Goal: Task Accomplishment & Management: Manage account settings

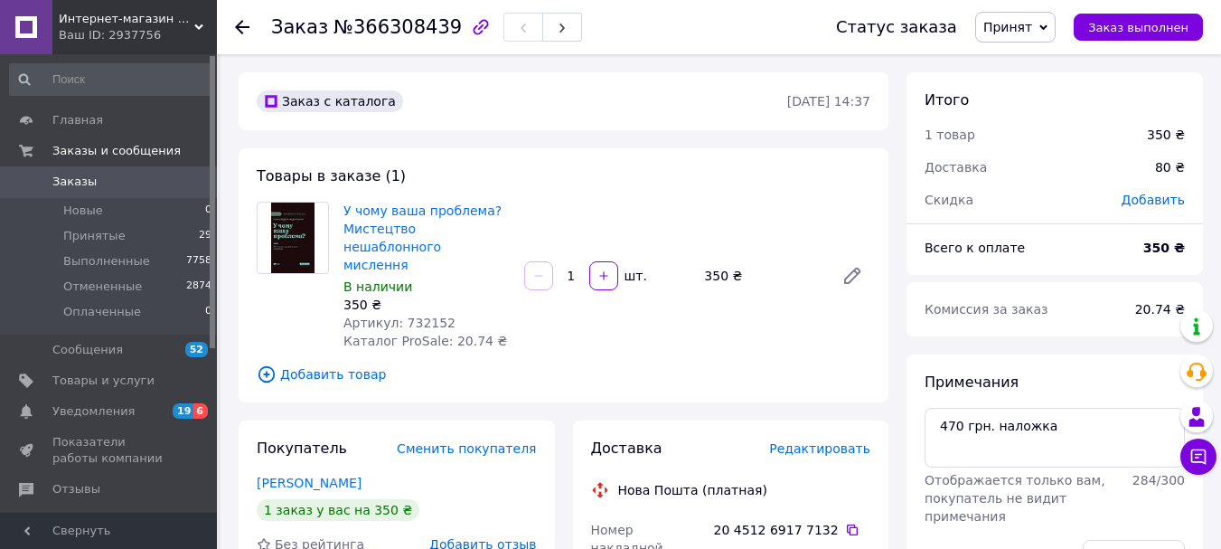
click at [692, 202] on div "У чому ваша проблема? Мистецтво нешаблонного мислення В наличии 350 ₴ Артикул: …" at bounding box center [606, 275] width 541 height 155
click at [92, 238] on span "Принятые" at bounding box center [94, 236] width 62 height 16
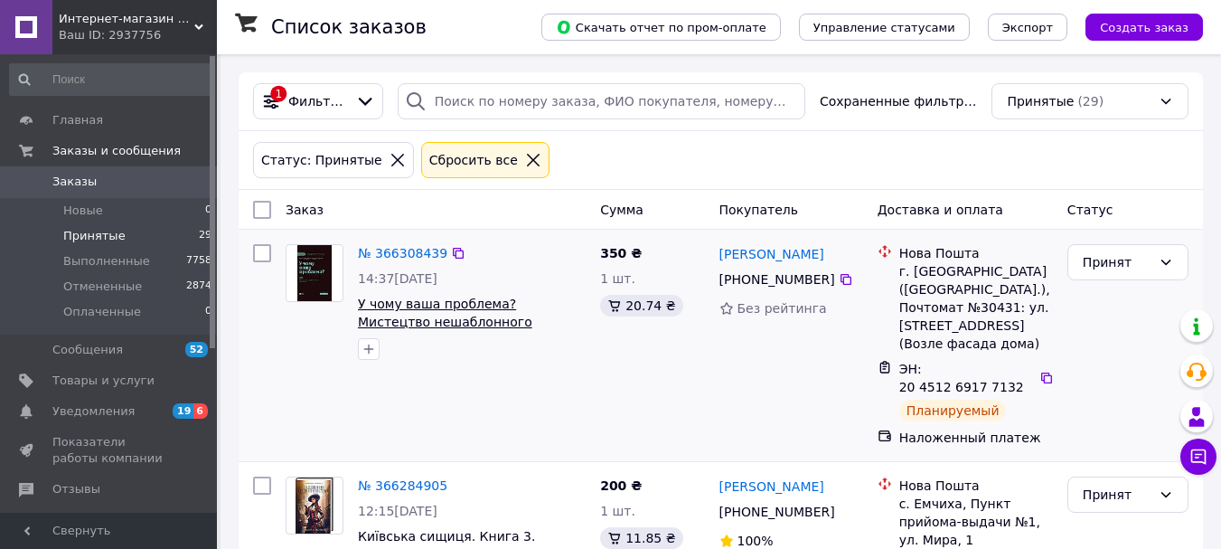
scroll to position [90, 0]
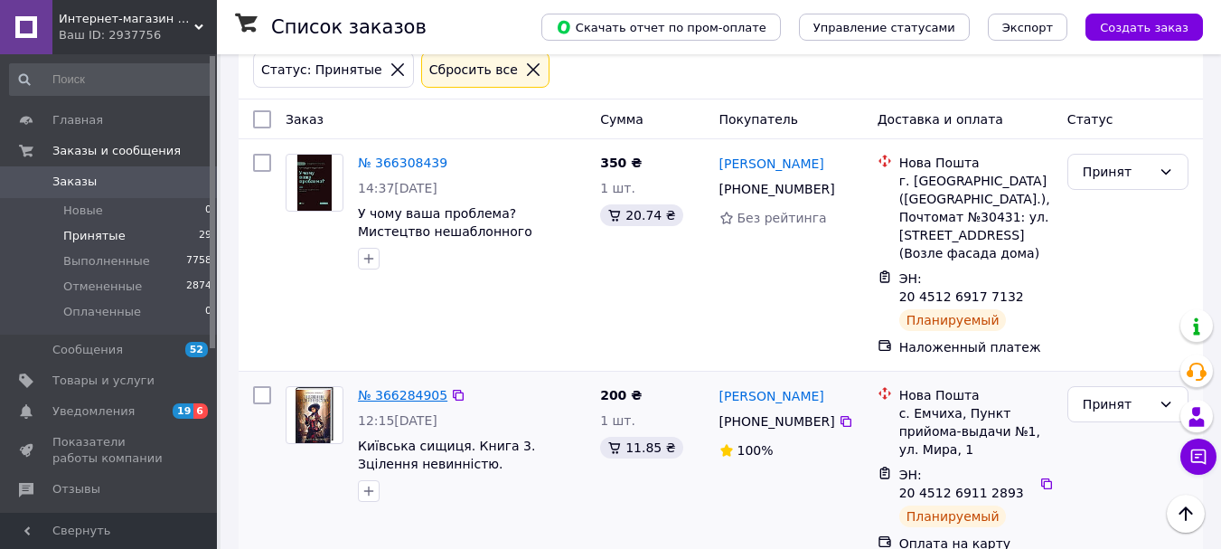
click at [371, 388] on link "№ 366284905" at bounding box center [402, 395] width 89 height 14
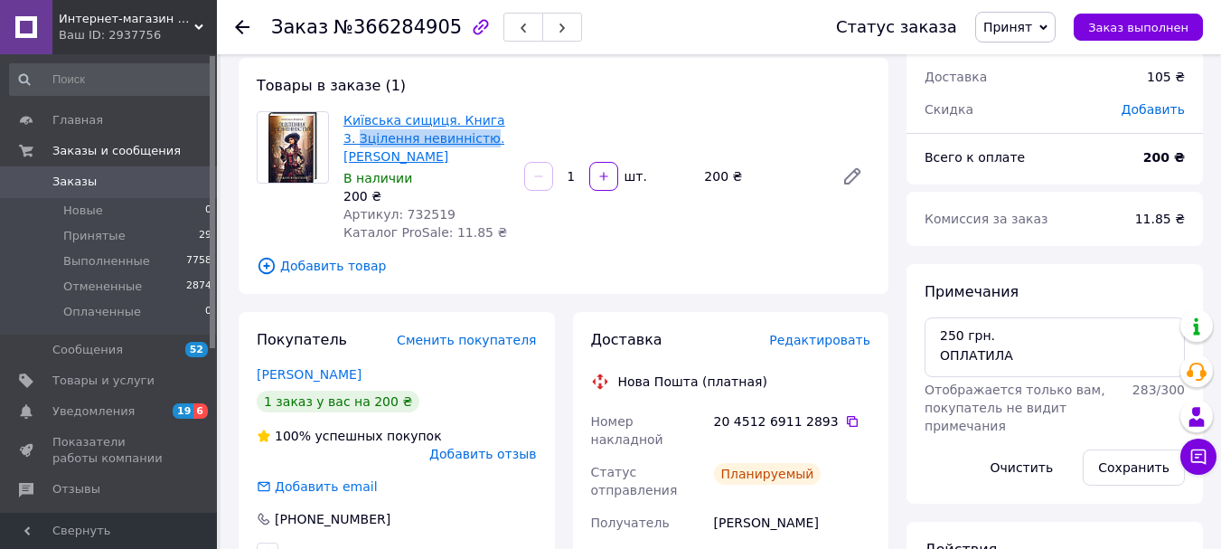
drag, startPoint x: 341, startPoint y: 137, endPoint x: 461, endPoint y: 144, distance: 120.4
click at [461, 144] on div "Київська сищиця. Книга 3. Зцілення невинністю. [PERSON_NAME] В наличии 200 ₴ Ар…" at bounding box center [426, 176] width 181 height 137
copy link "Зцілення невинністю"
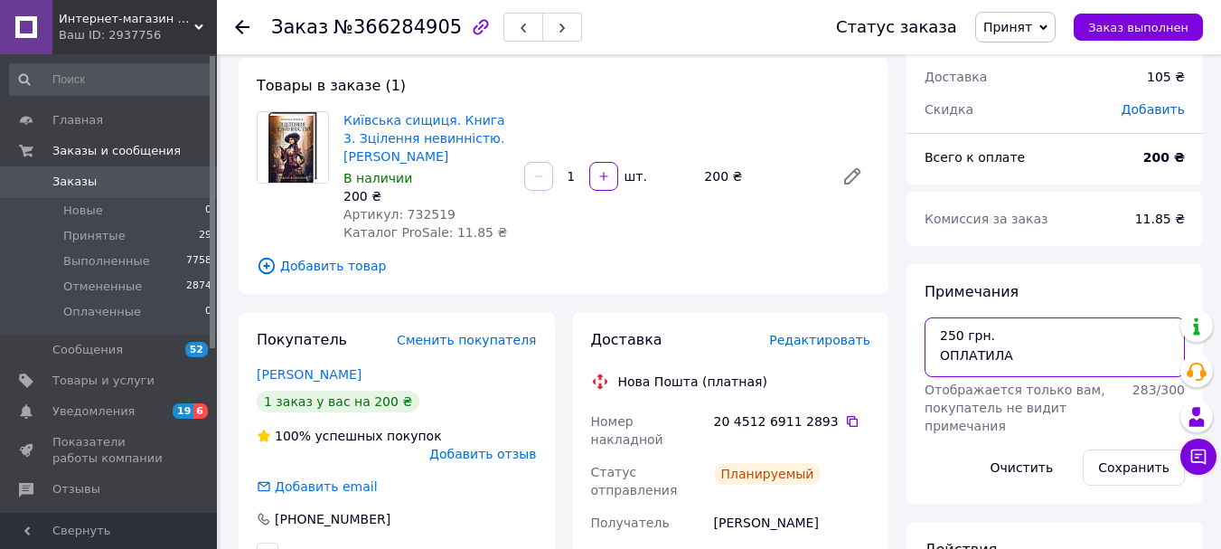
click at [1068, 360] on textarea "250 грн. ОПЛАТИЛА" at bounding box center [1055, 347] width 260 height 60
type textarea "250 грн. ОПЛАТИЛА +"
click at [1140, 467] on button "Сохранить" at bounding box center [1134, 467] width 102 height 36
click at [93, 240] on span "Принятые" at bounding box center [94, 236] width 62 height 16
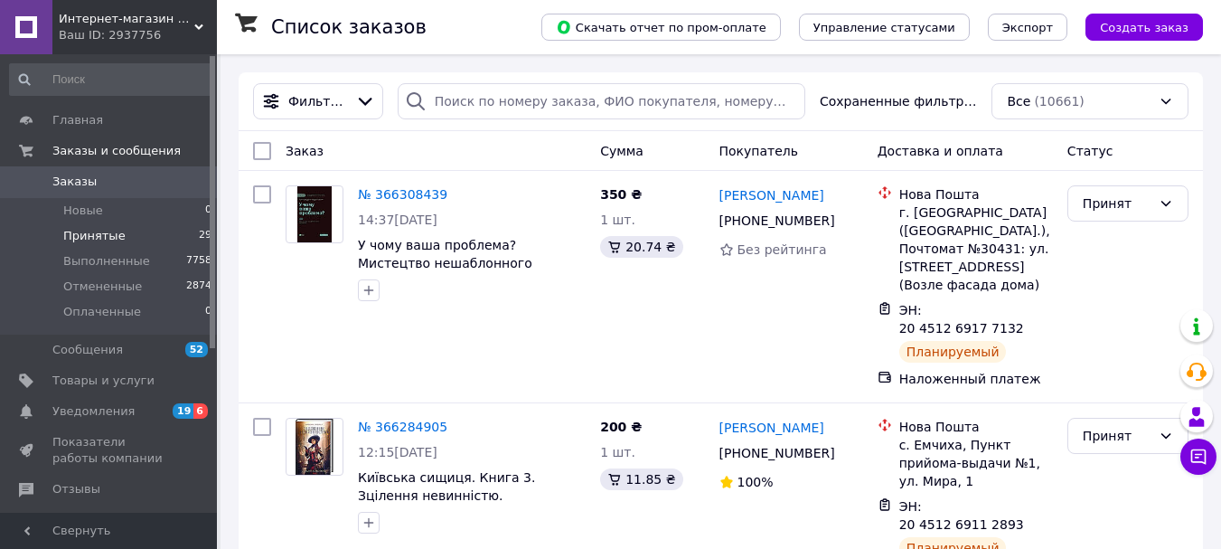
click at [93, 240] on span "Принятые" at bounding box center [94, 236] width 62 height 16
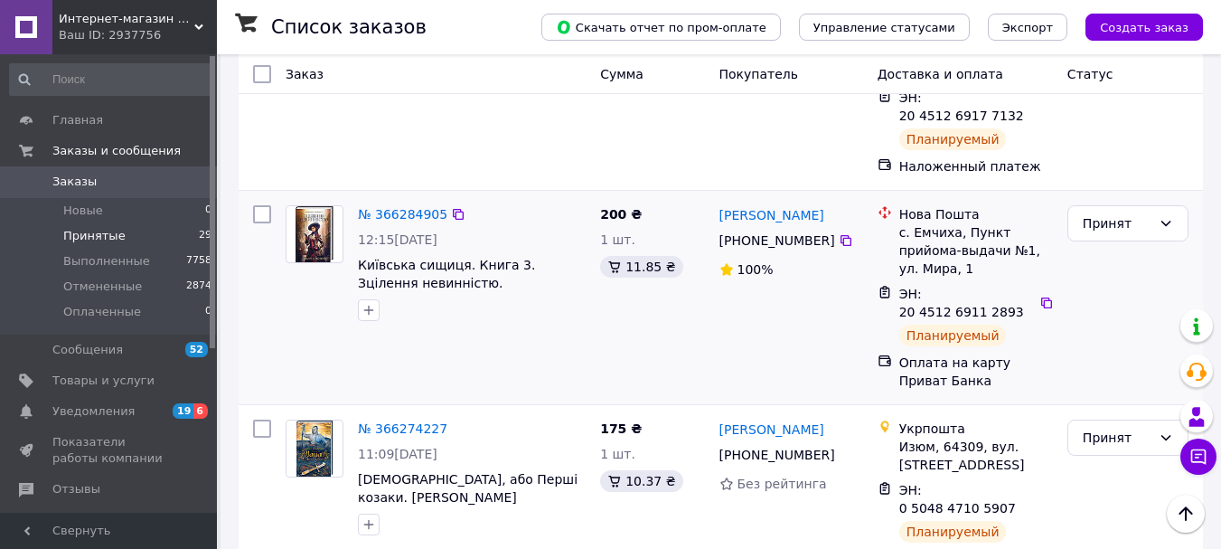
scroll to position [362, 0]
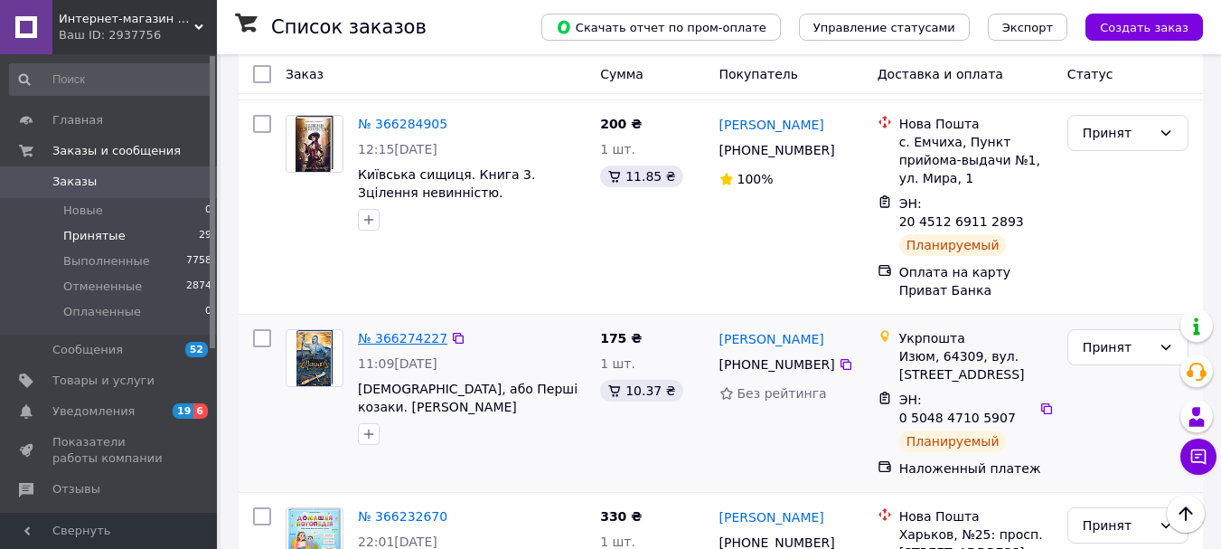
click at [384, 331] on link "№ 366274227" at bounding box center [402, 338] width 89 height 14
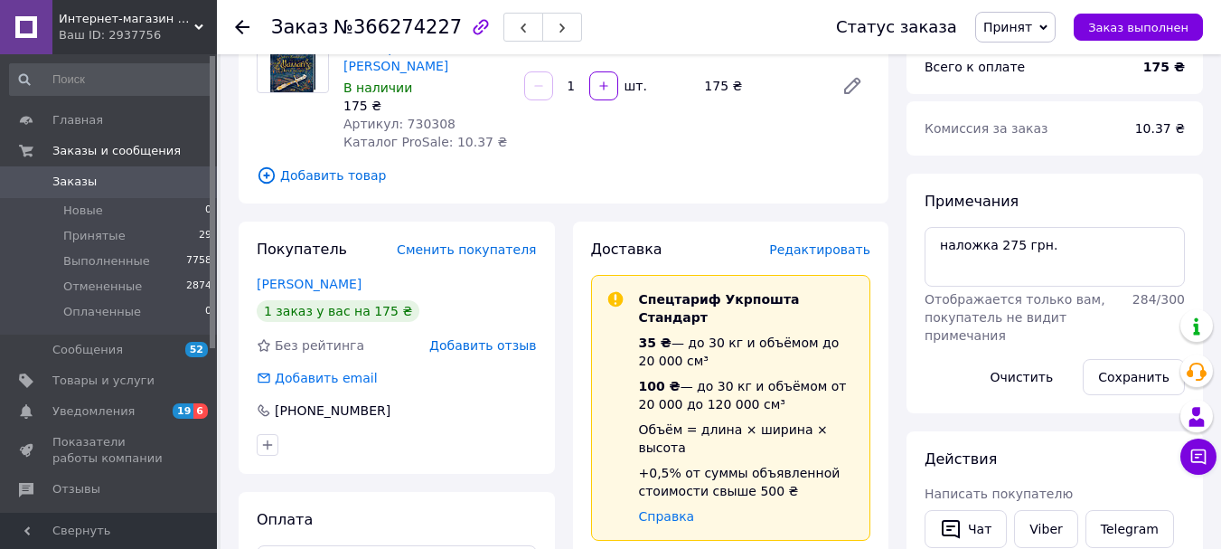
scroll to position [90, 0]
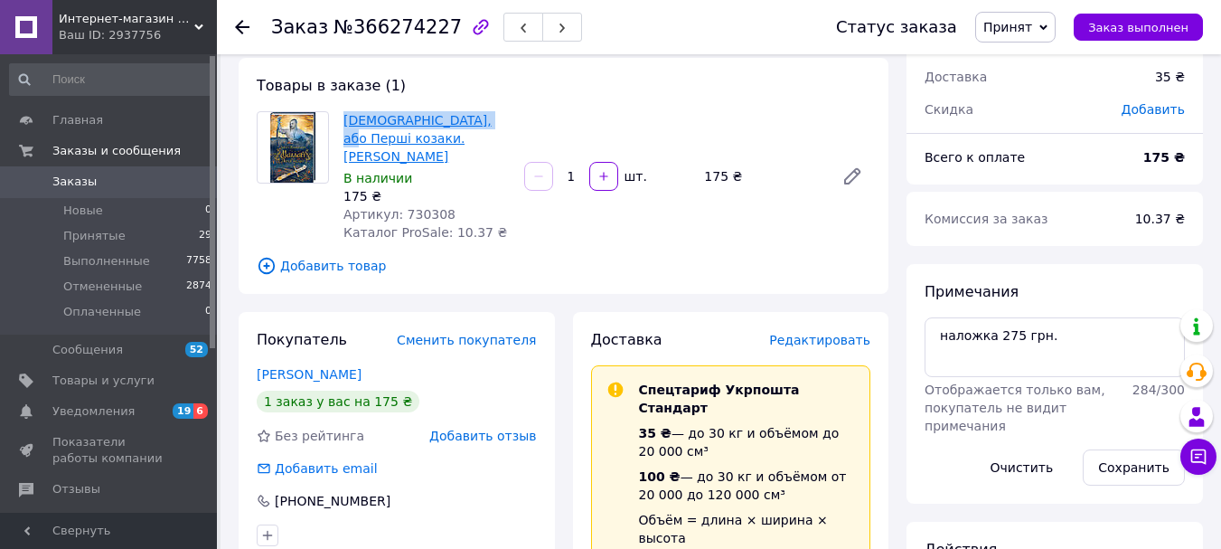
drag, startPoint x: 342, startPoint y: 123, endPoint x: 487, endPoint y: 118, distance: 145.6
click at [487, 118] on div "[DEMOGRAPHIC_DATA], або Перші козаки. [PERSON_NAME] В наличии 175 ₴ Артикул: 73…" at bounding box center [426, 176] width 181 height 137
copy link "[DEMOGRAPHIC_DATA], або Перші козак"
click at [770, 223] on div "[DEMOGRAPHIC_DATA], або Перші козаки. [PERSON_NAME] В наличии 175 ₴ Артикул: 73…" at bounding box center [606, 176] width 541 height 137
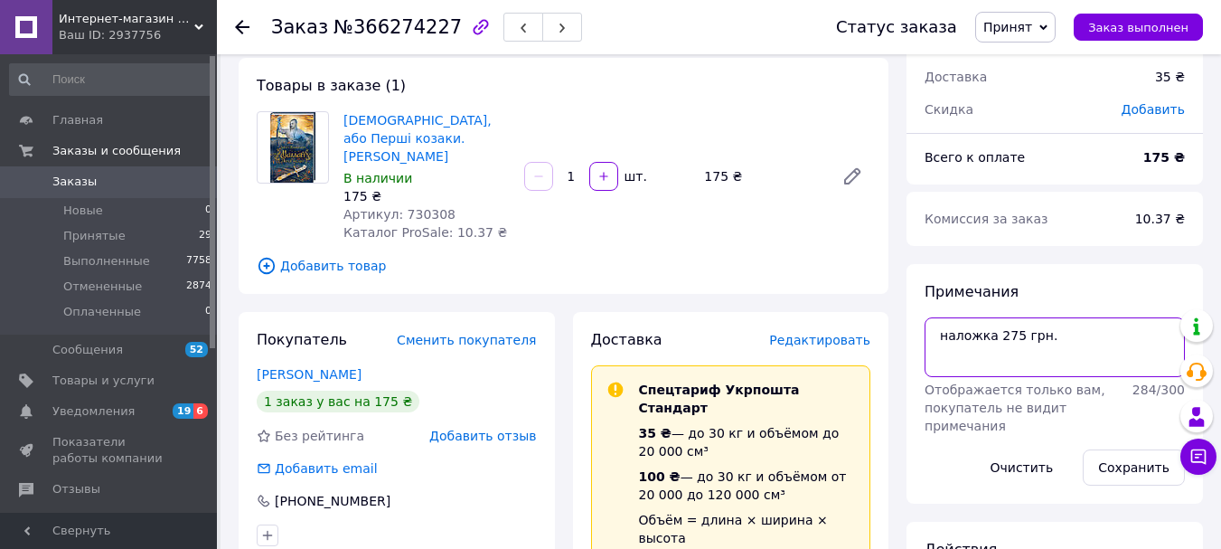
click at [1081, 344] on textarea "наложка 275 грн." at bounding box center [1055, 347] width 260 height 60
type textarea "наложка 275 грн. +"
click at [1132, 466] on button "Сохранить" at bounding box center [1134, 467] width 102 height 36
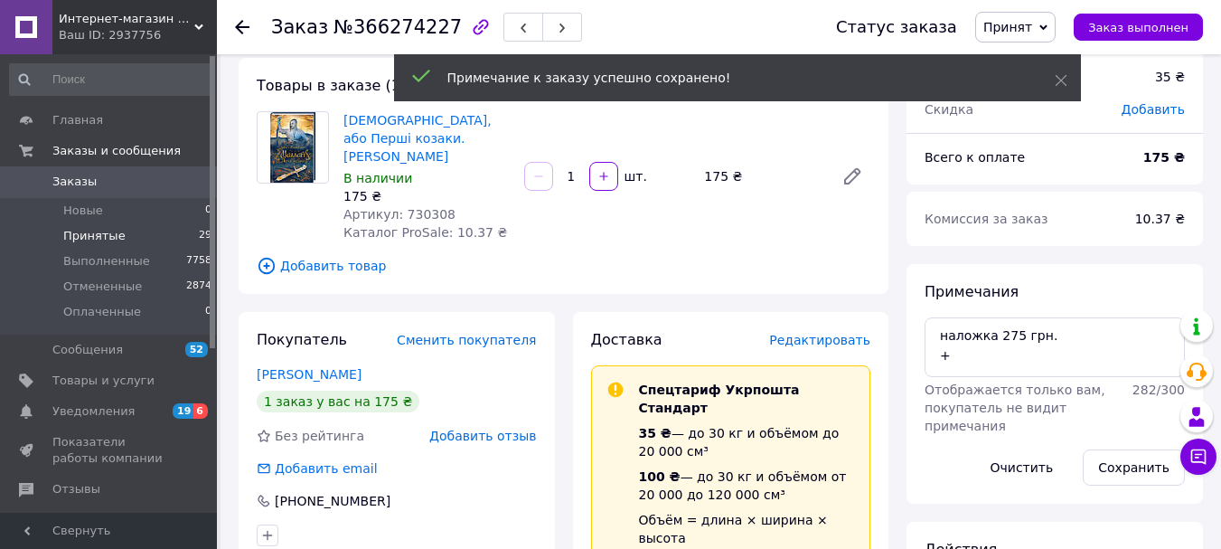
click at [80, 237] on span "Принятые" at bounding box center [94, 236] width 62 height 16
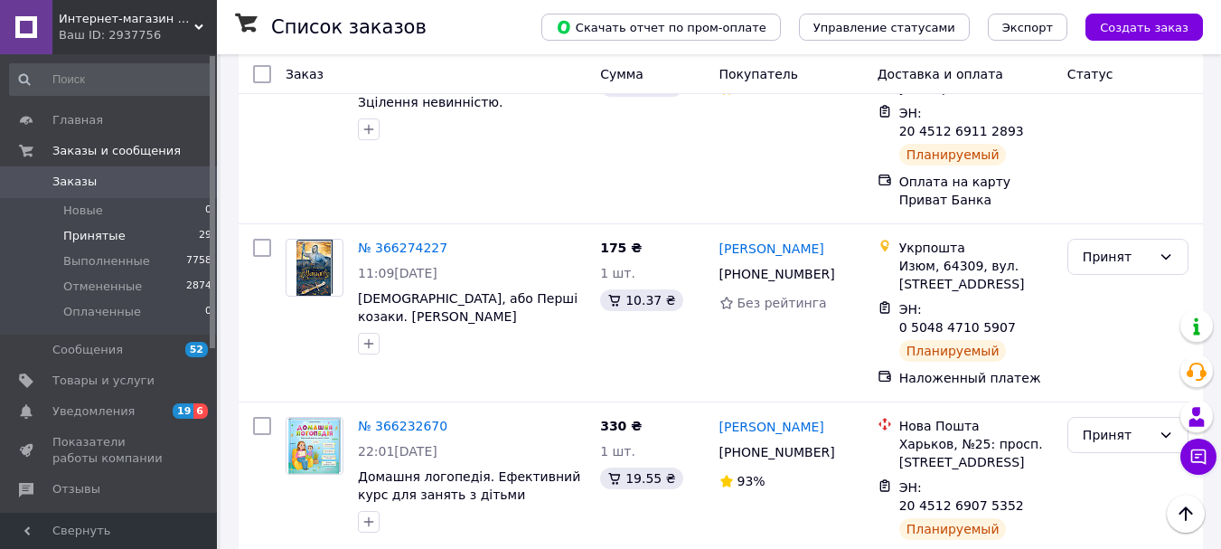
scroll to position [542, 0]
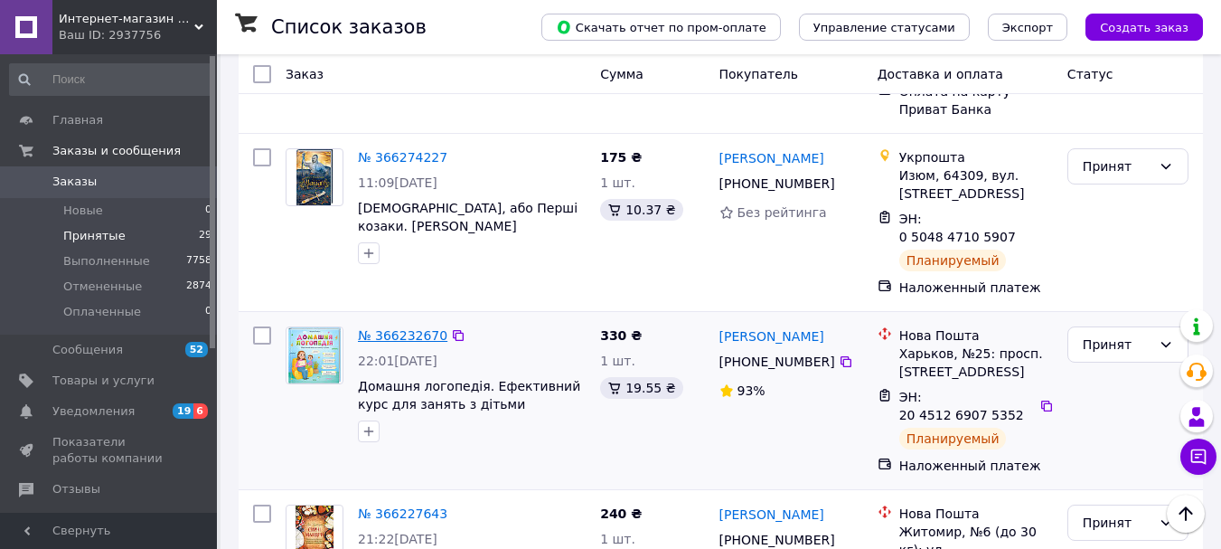
click at [400, 328] on link "№ 366232670" at bounding box center [402, 335] width 89 height 14
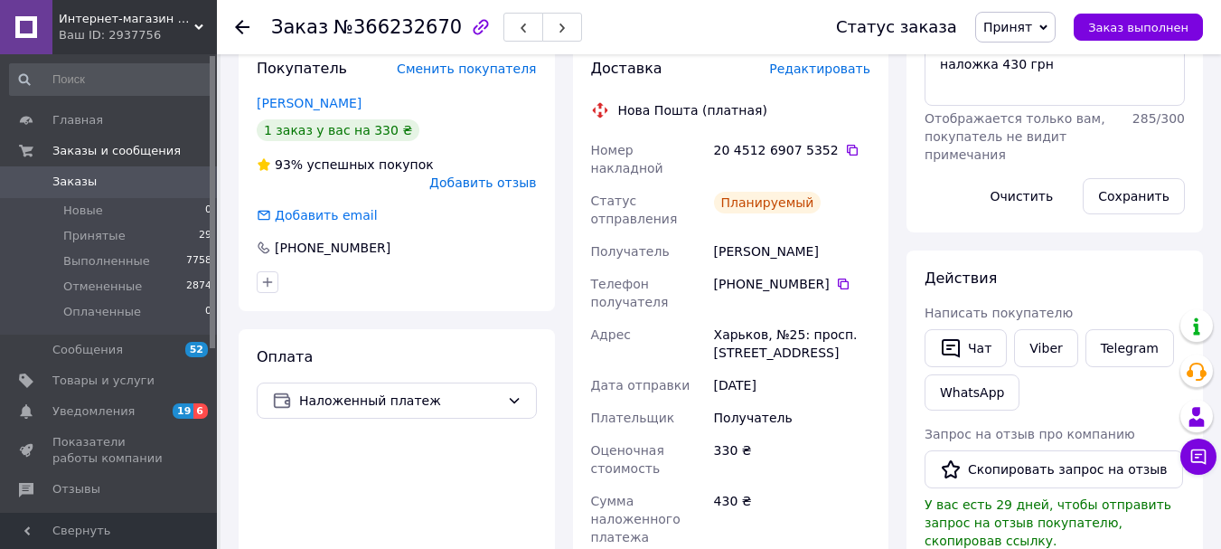
scroll to position [90, 0]
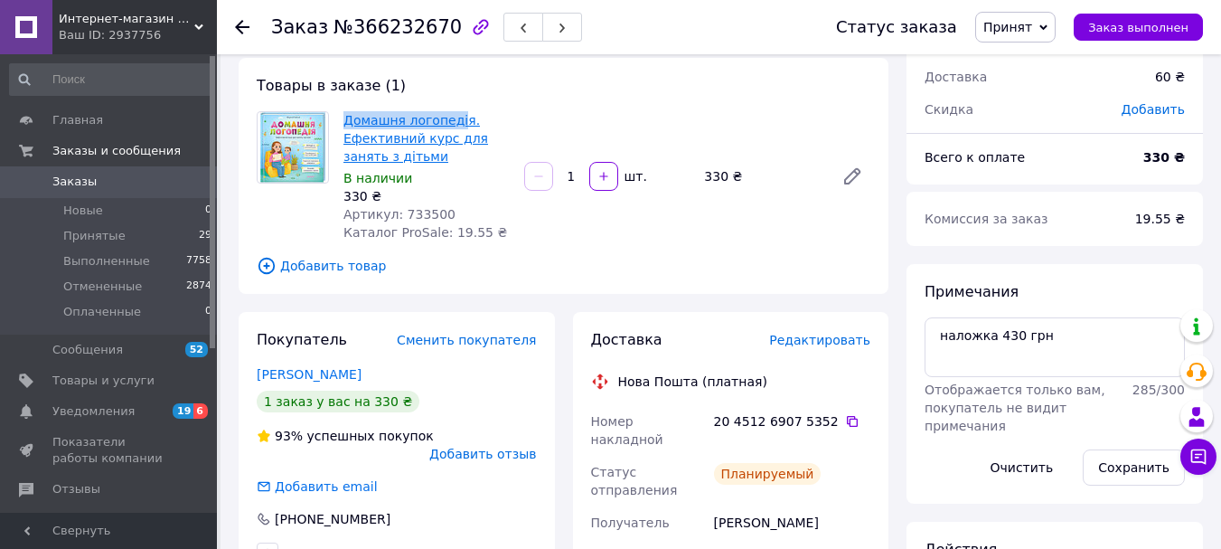
drag, startPoint x: 340, startPoint y: 118, endPoint x: 455, endPoint y: 118, distance: 114.8
click at [455, 118] on div "Домашня логопедія. Ефективний курс для занять з дітьми В наличии 330 ₴ Артикул:…" at bounding box center [426, 176] width 181 height 137
copy link "Домашня логопеді"
click at [391, 121] on link "Домашня логопедія. Ефективний курс для занять з дітьми" at bounding box center [416, 138] width 145 height 51
click at [613, 105] on div "Товары в заказе (1) Домашня логопедія. Ефективний курс для занять з дітьми В на…" at bounding box center [564, 176] width 650 height 236
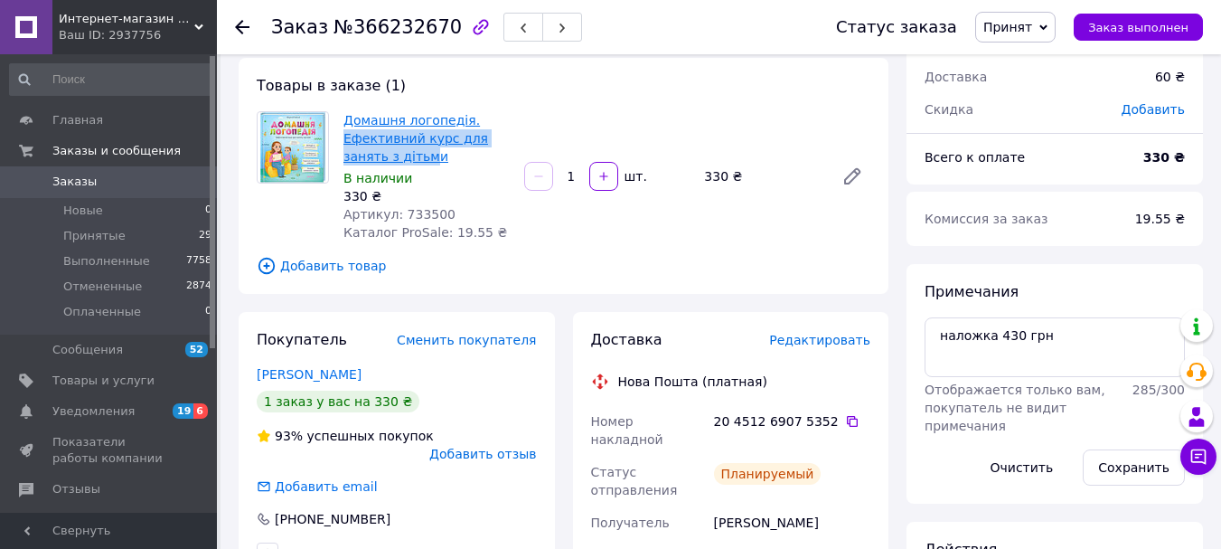
drag, startPoint x: 340, startPoint y: 138, endPoint x: 381, endPoint y: 160, distance: 46.9
click at [381, 160] on div "Домашня логопедія. Ефективний курс для занять з дітьми В наличии 330 ₴ Артикул:…" at bounding box center [426, 176] width 181 height 137
copy link "Ефективний курс для занять з дітьм"
click at [93, 237] on span "Принятые" at bounding box center [94, 236] width 62 height 16
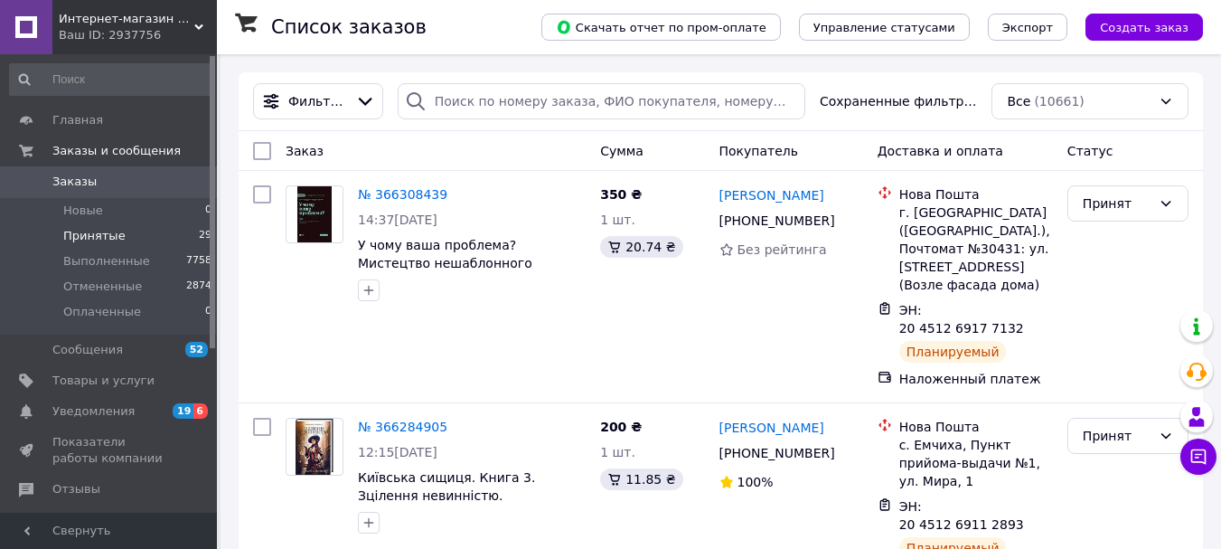
click at [93, 237] on span "Принятые" at bounding box center [94, 236] width 62 height 16
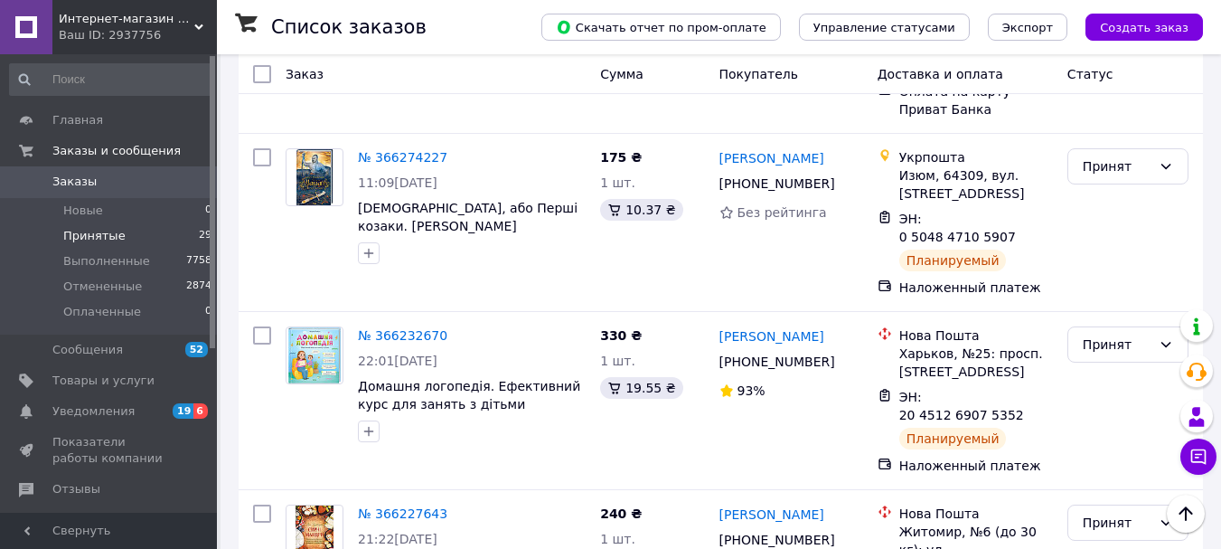
scroll to position [633, 0]
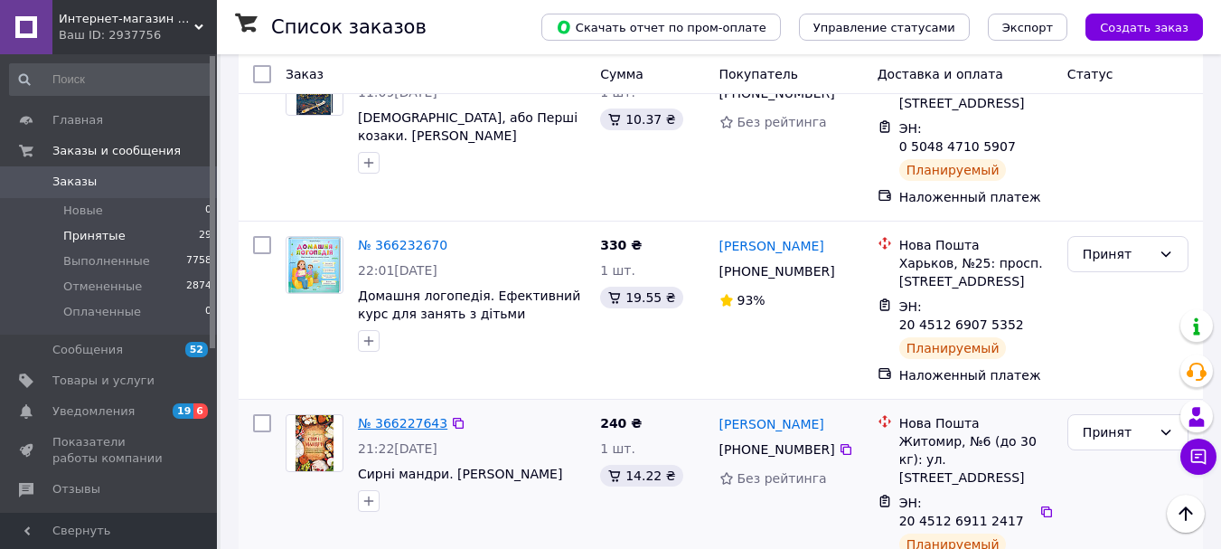
click at [402, 416] on link "№ 366227643" at bounding box center [402, 423] width 89 height 14
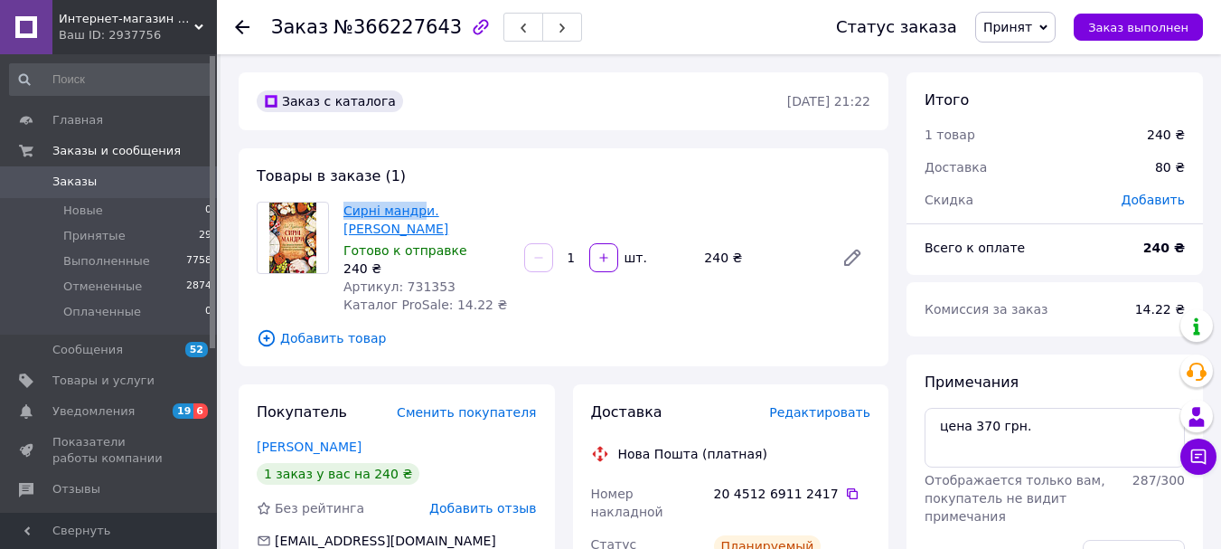
drag, startPoint x: 341, startPoint y: 210, endPoint x: 420, endPoint y: 212, distance: 79.6
click at [420, 212] on div "Сирні мандри. [PERSON_NAME] Готово к отправке 240 ₴ Артикул: 731353 Каталог Pro…" at bounding box center [426, 257] width 181 height 119
copy link "Сирні мандр"
click at [104, 234] on span "Принятые" at bounding box center [94, 236] width 62 height 16
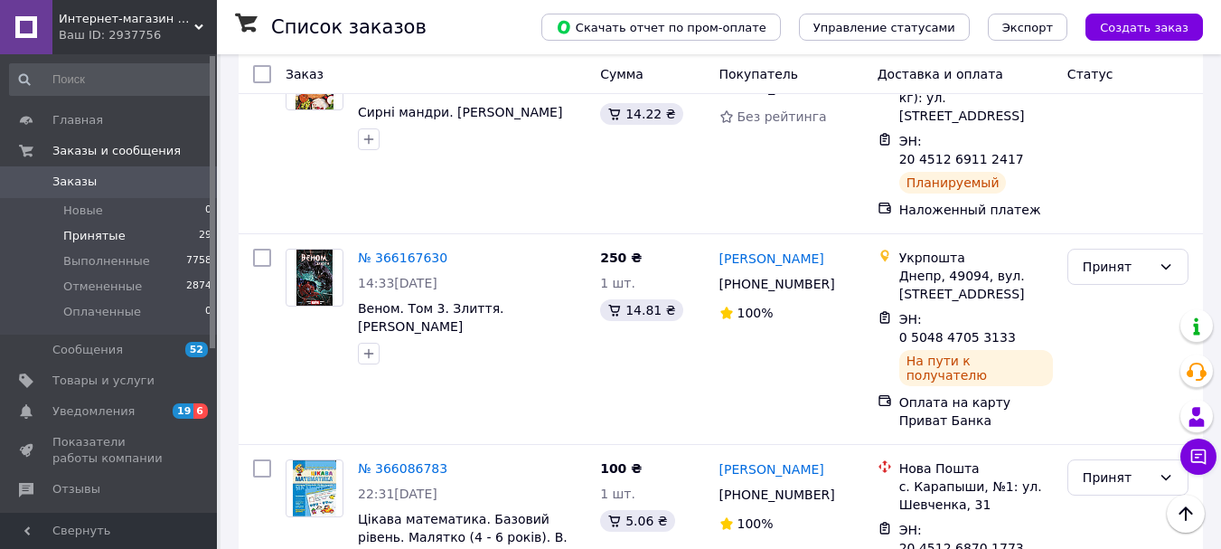
scroll to position [1085, 0]
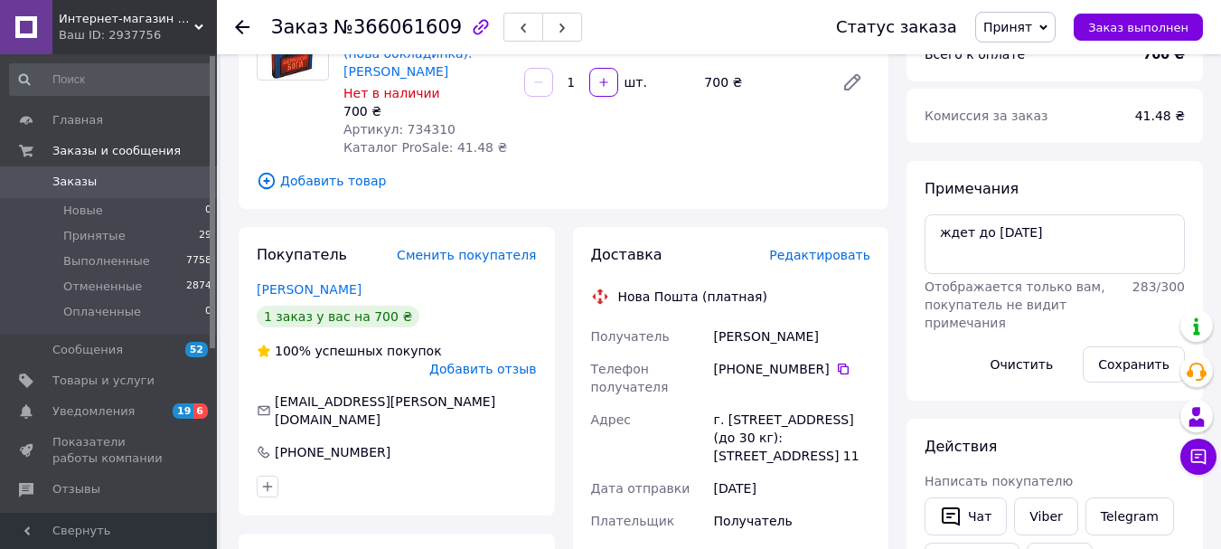
scroll to position [13, 0]
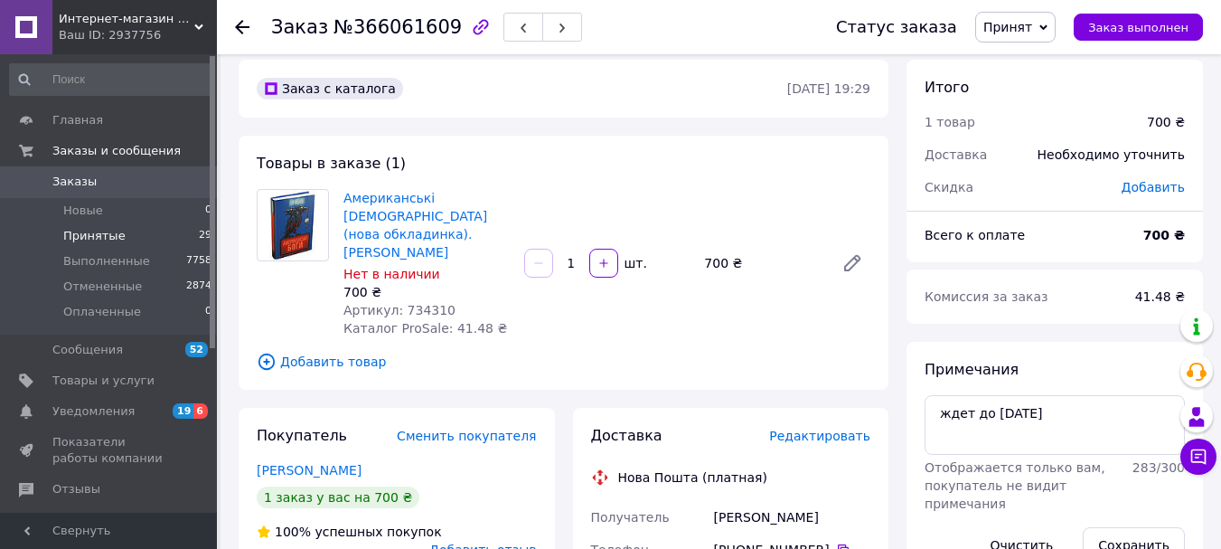
click at [89, 236] on span "Принятые" at bounding box center [94, 236] width 62 height 16
